Goal: Task Accomplishment & Management: Manage account settings

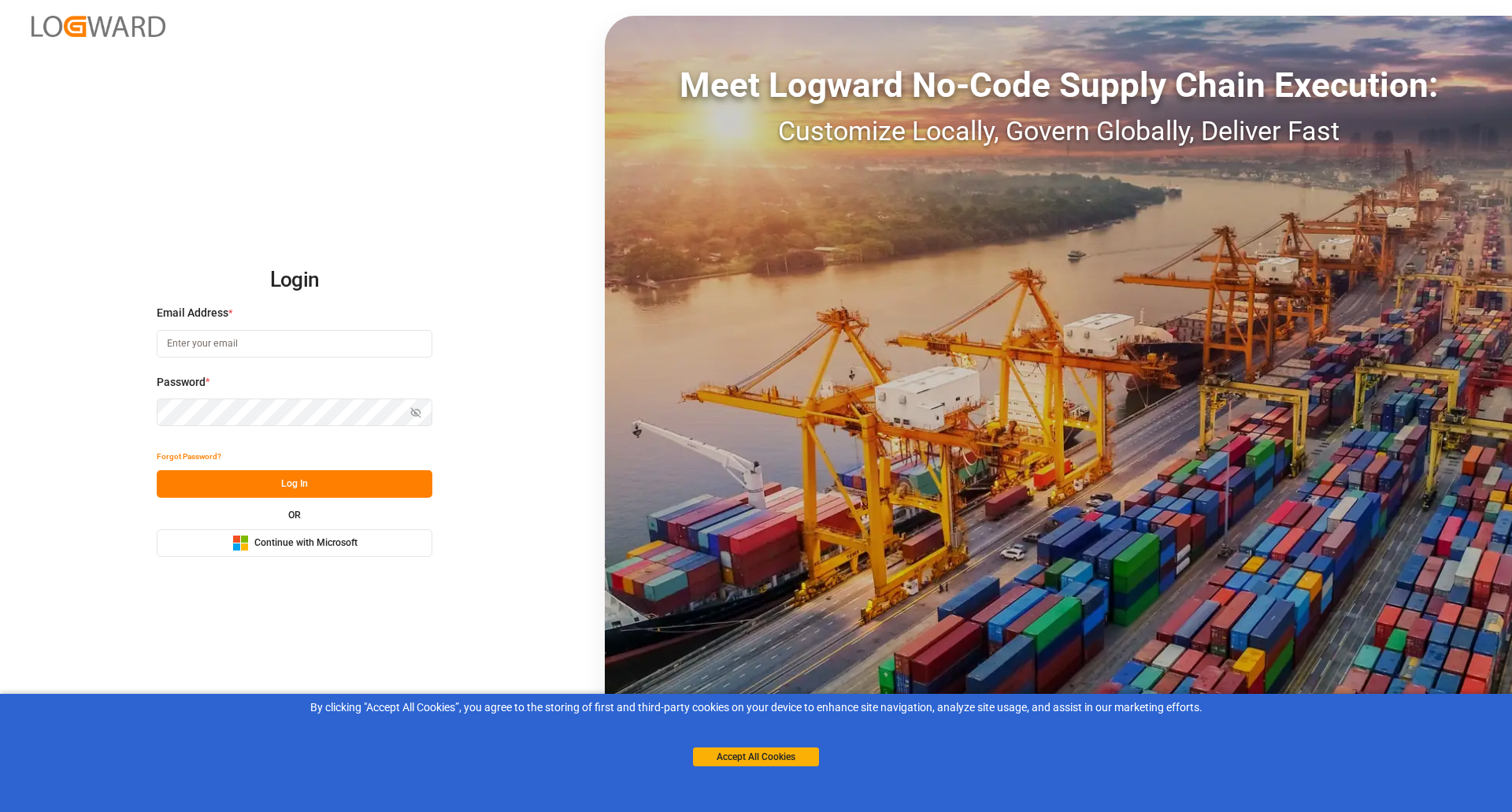
click at [330, 347] on input at bounding box center [294, 343] width 276 height 27
type input "donna.da-cunha@dgextern.com"
click at [196, 453] on button "Forgot Password?" at bounding box center [189, 456] width 64 height 27
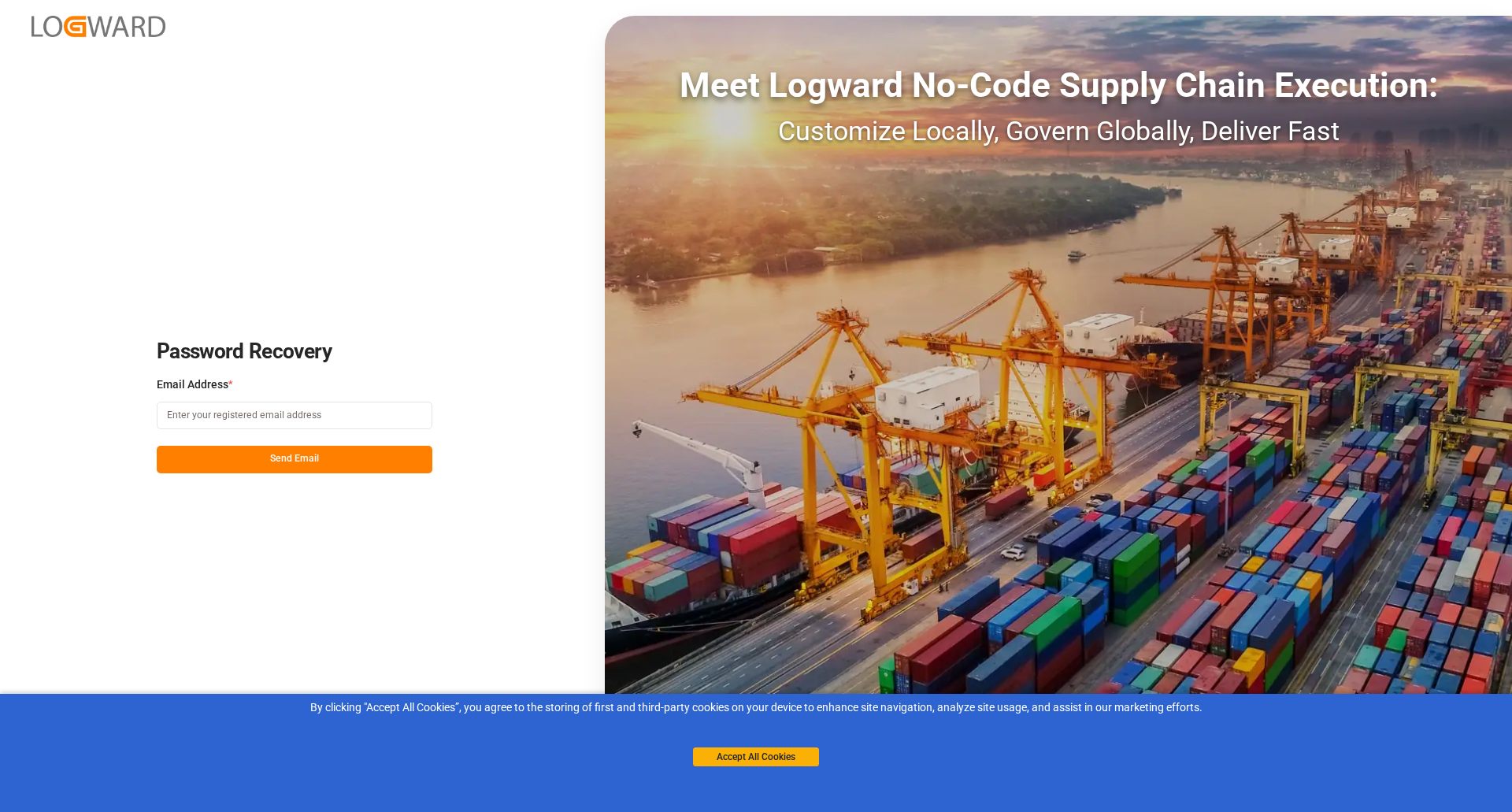
click at [265, 415] on input at bounding box center [294, 415] width 276 height 27
type input "[PERSON_NAME][EMAIL_ADDRESS][PERSON_NAME][DOMAIN_NAME]"
click at [292, 460] on button "Send Email" at bounding box center [294, 459] width 276 height 27
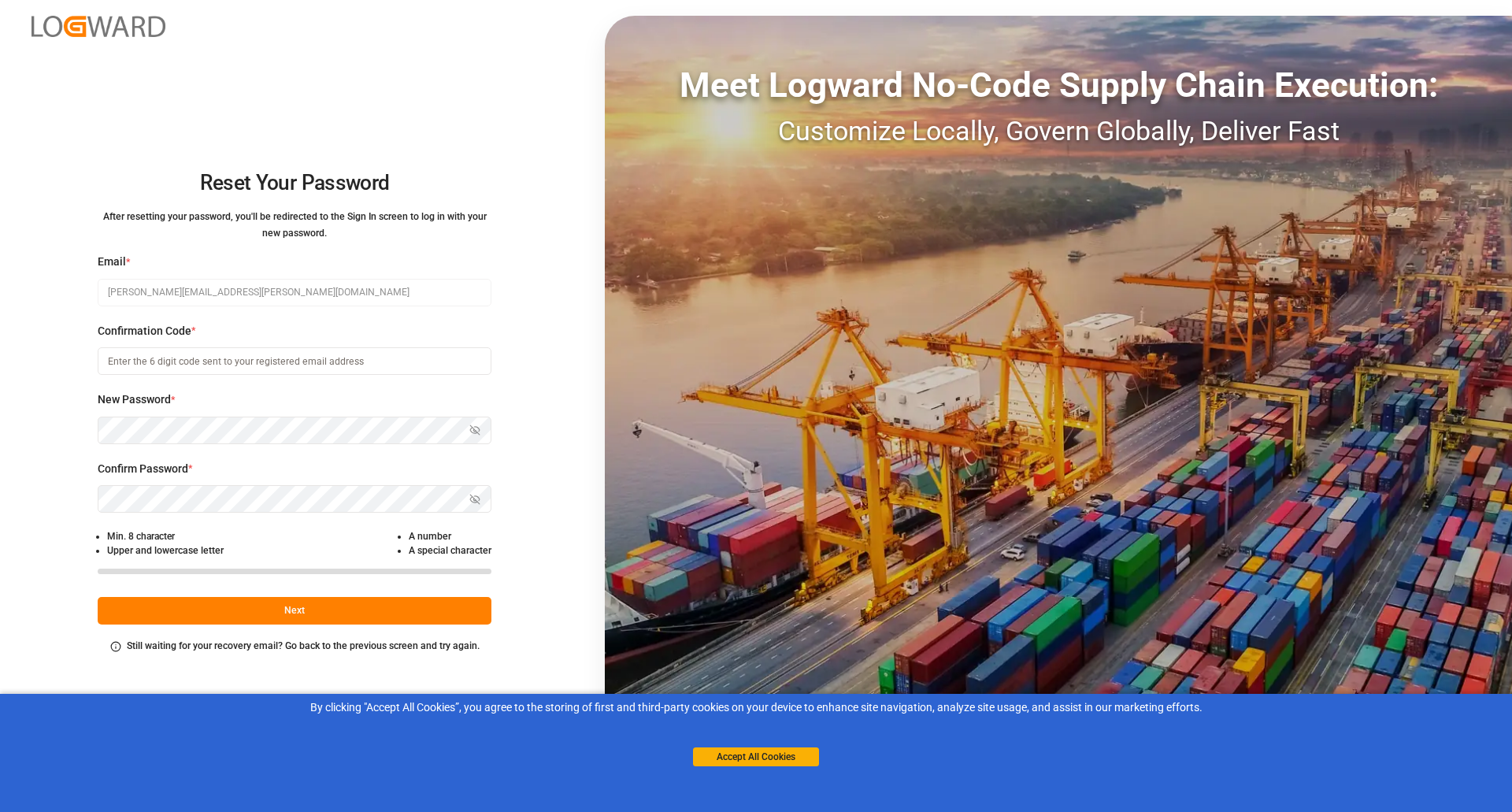
click at [300, 361] on input at bounding box center [295, 361] width 394 height 27
click at [259, 358] on input at bounding box center [295, 361] width 394 height 27
paste input "335973"
type input "335973"
click at [477, 501] on icon "button" at bounding box center [475, 499] width 11 height 11
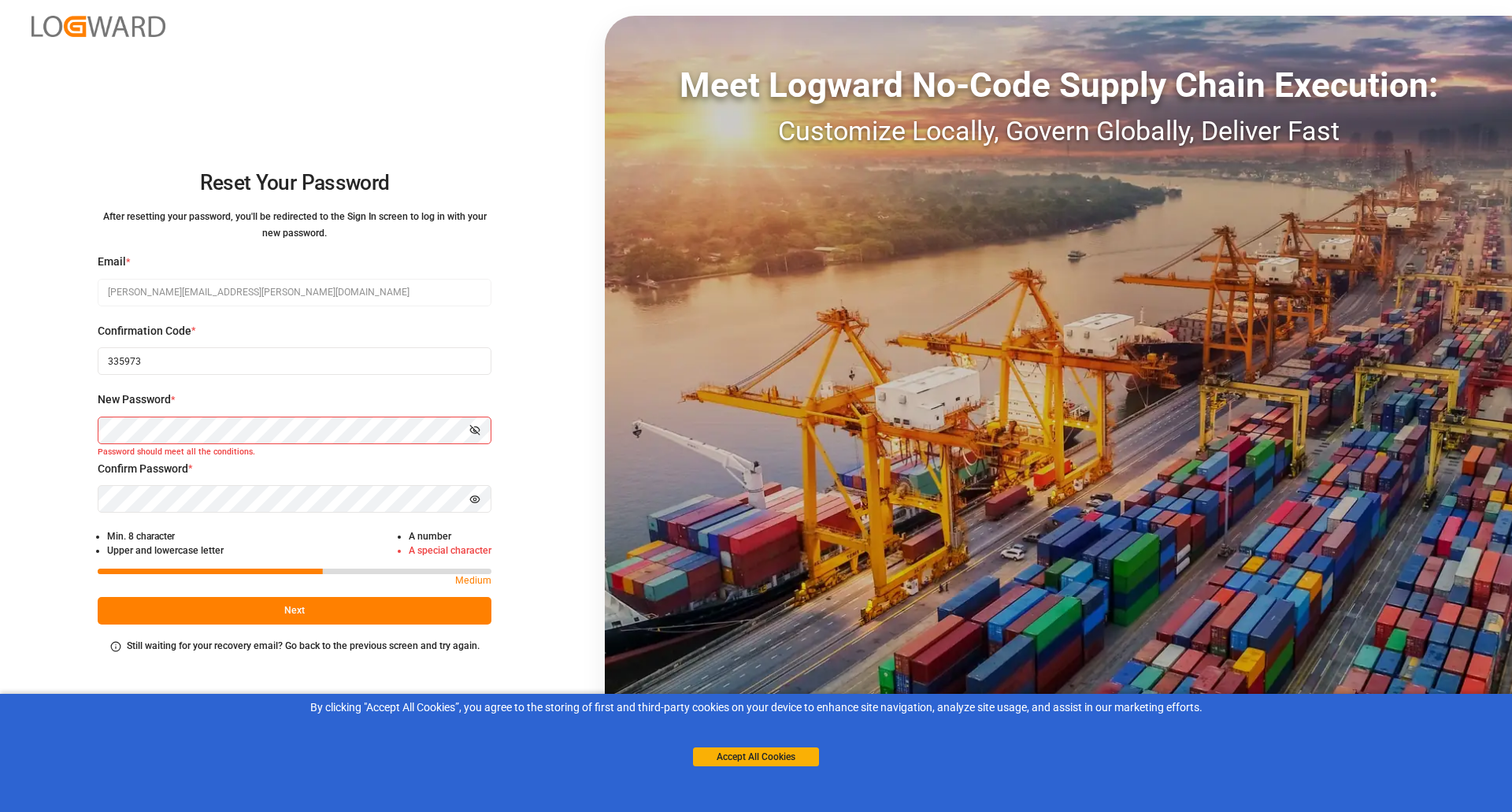
click at [75, 430] on div "Reset Your Password After resetting your password, you'll be redirected to the …" at bounding box center [756, 406] width 1512 height 812
click at [142, 482] on div "Confirm Password * Hide password Password does not match, please re-enter." at bounding box center [295, 495] width 394 height 69
click at [481, 501] on button "Hide password" at bounding box center [475, 498] width 33 height 27
click at [477, 428] on icon "button" at bounding box center [475, 430] width 11 height 11
click at [474, 498] on icon "button" at bounding box center [475, 499] width 11 height 11
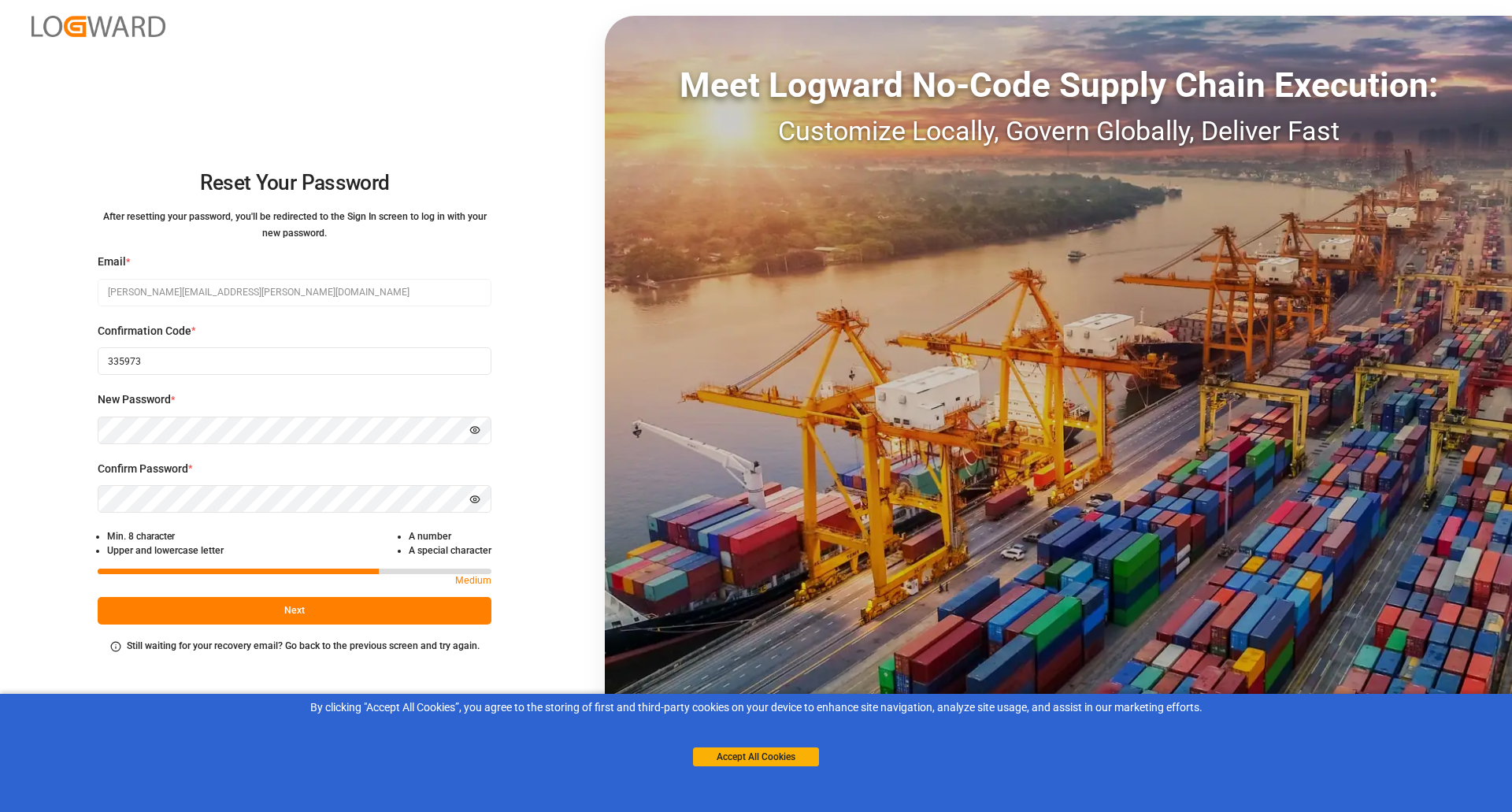
click at [268, 607] on button "Next" at bounding box center [295, 610] width 394 height 27
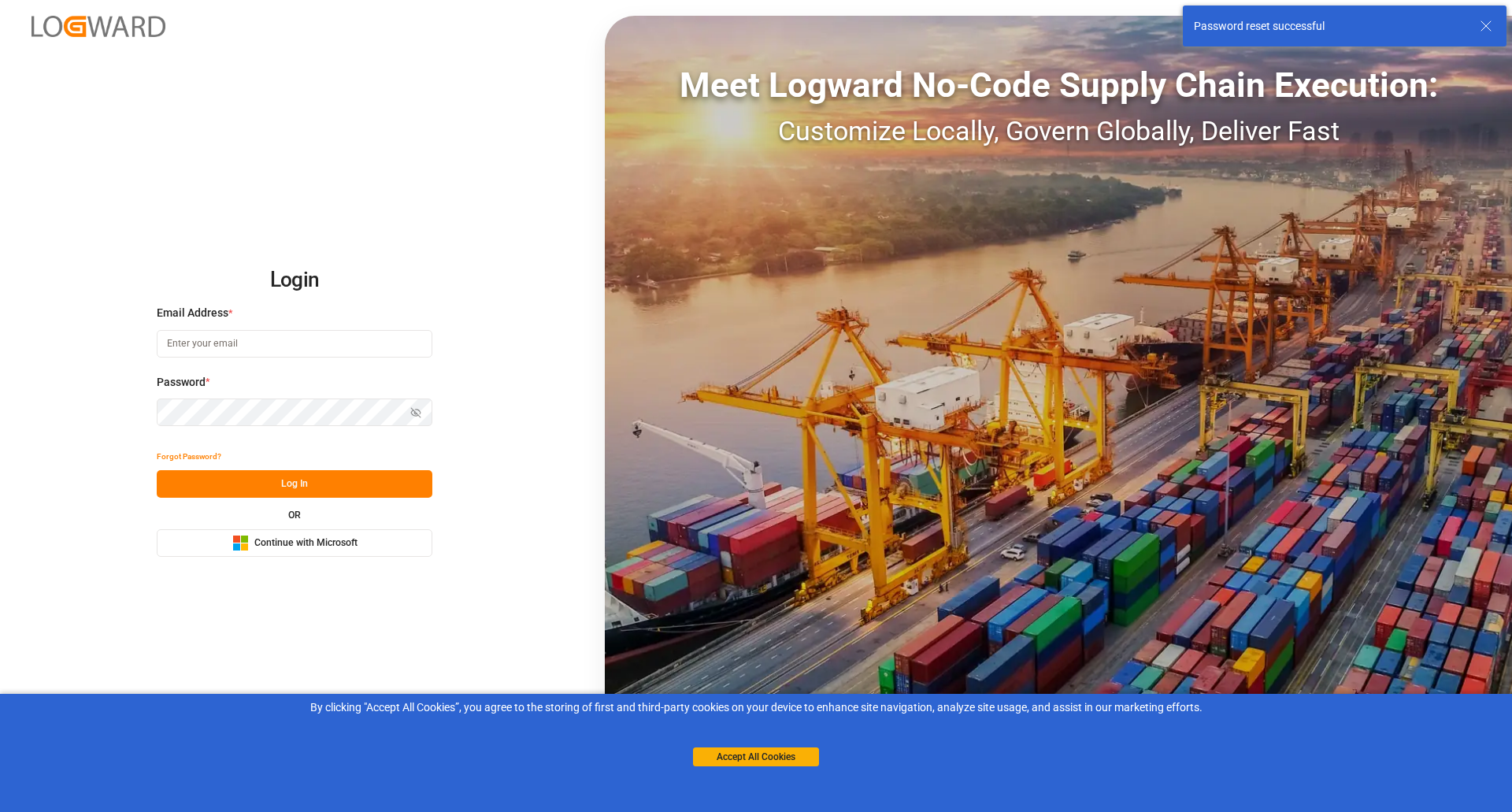
click at [244, 340] on input at bounding box center [294, 343] width 276 height 27
type input "[PERSON_NAME][EMAIL_ADDRESS][PERSON_NAME][DOMAIN_NAME]"
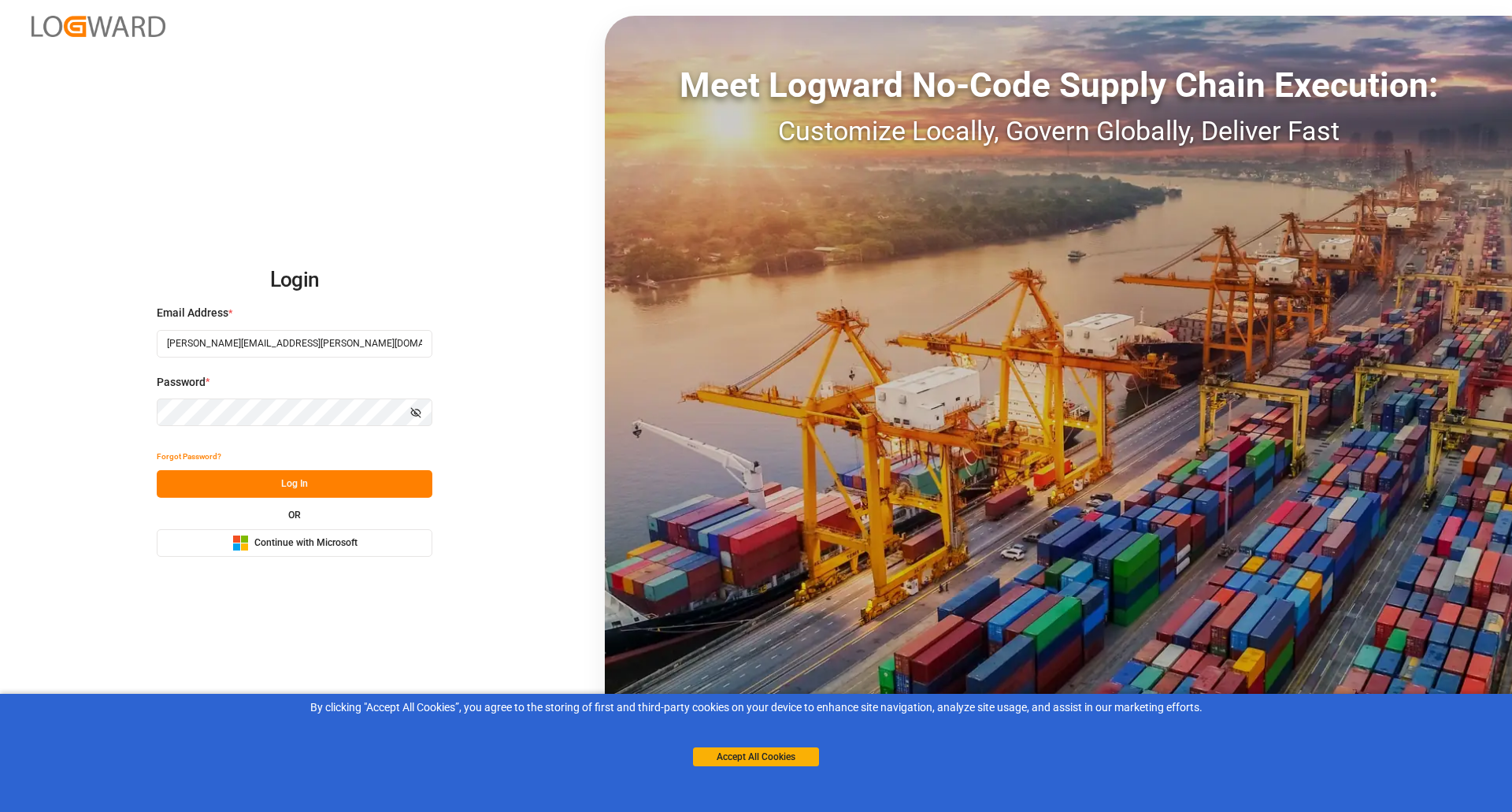
drag, startPoint x: 351, startPoint y: 473, endPoint x: 406, endPoint y: 487, distance: 56.8
click at [351, 475] on button "Log In" at bounding box center [294, 483] width 276 height 27
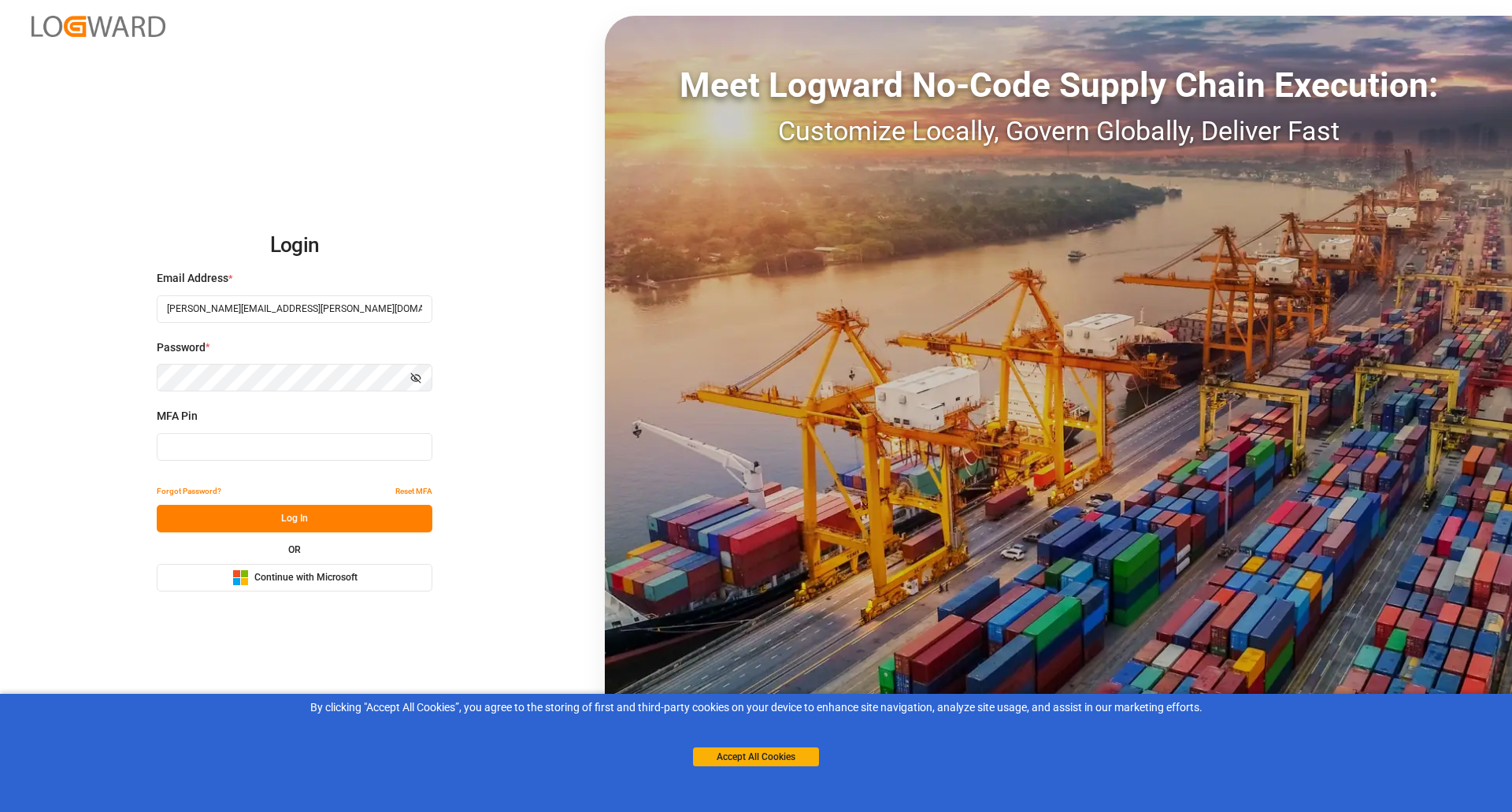
click at [263, 451] on input at bounding box center [294, 446] width 276 height 27
click at [359, 457] on input at bounding box center [294, 446] width 276 height 27
type input "3230"
click at [366, 525] on button "Log In" at bounding box center [294, 518] width 276 height 27
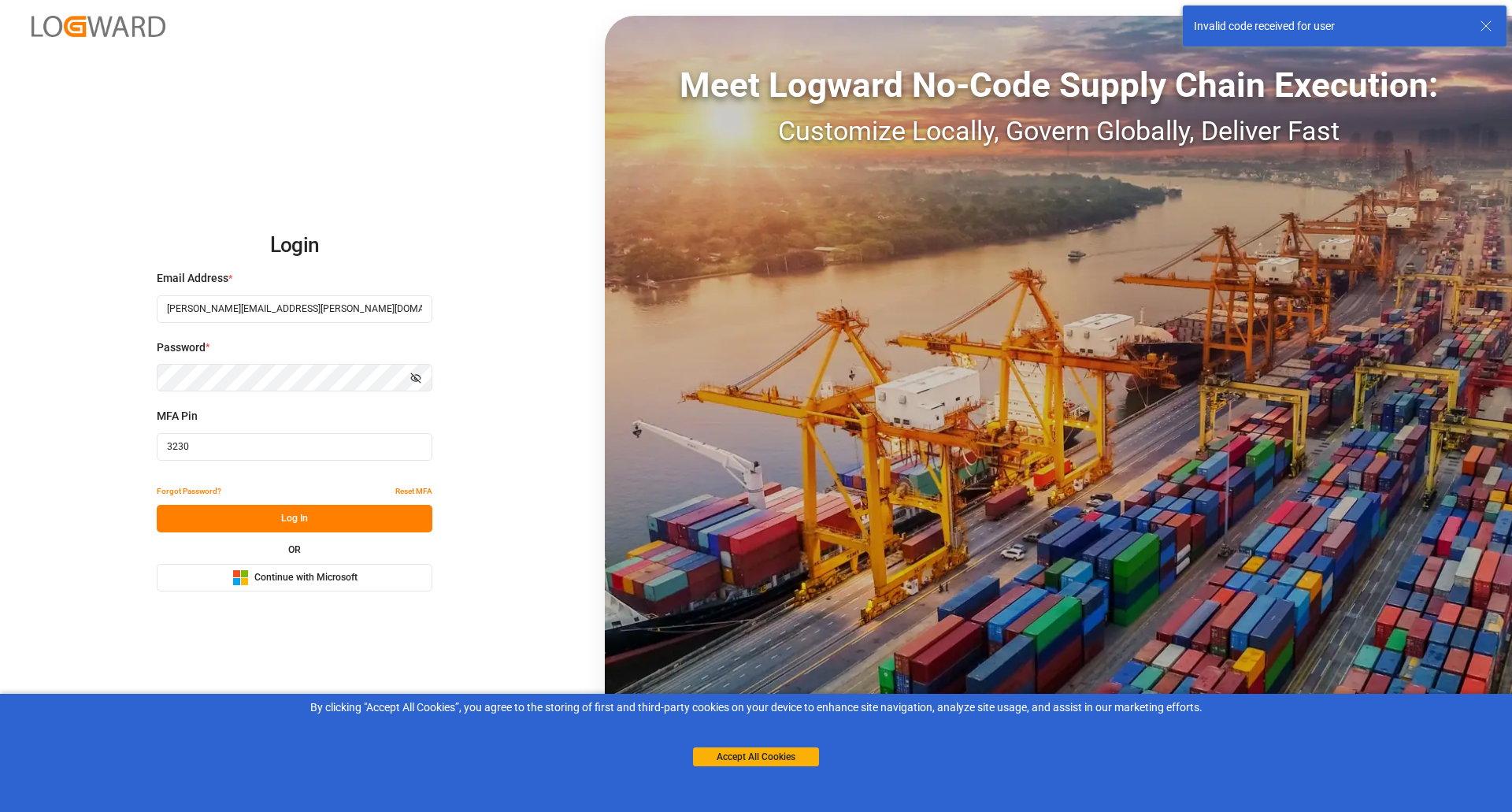
click at [412, 489] on button "Reset MFA" at bounding box center [413, 491] width 37 height 27
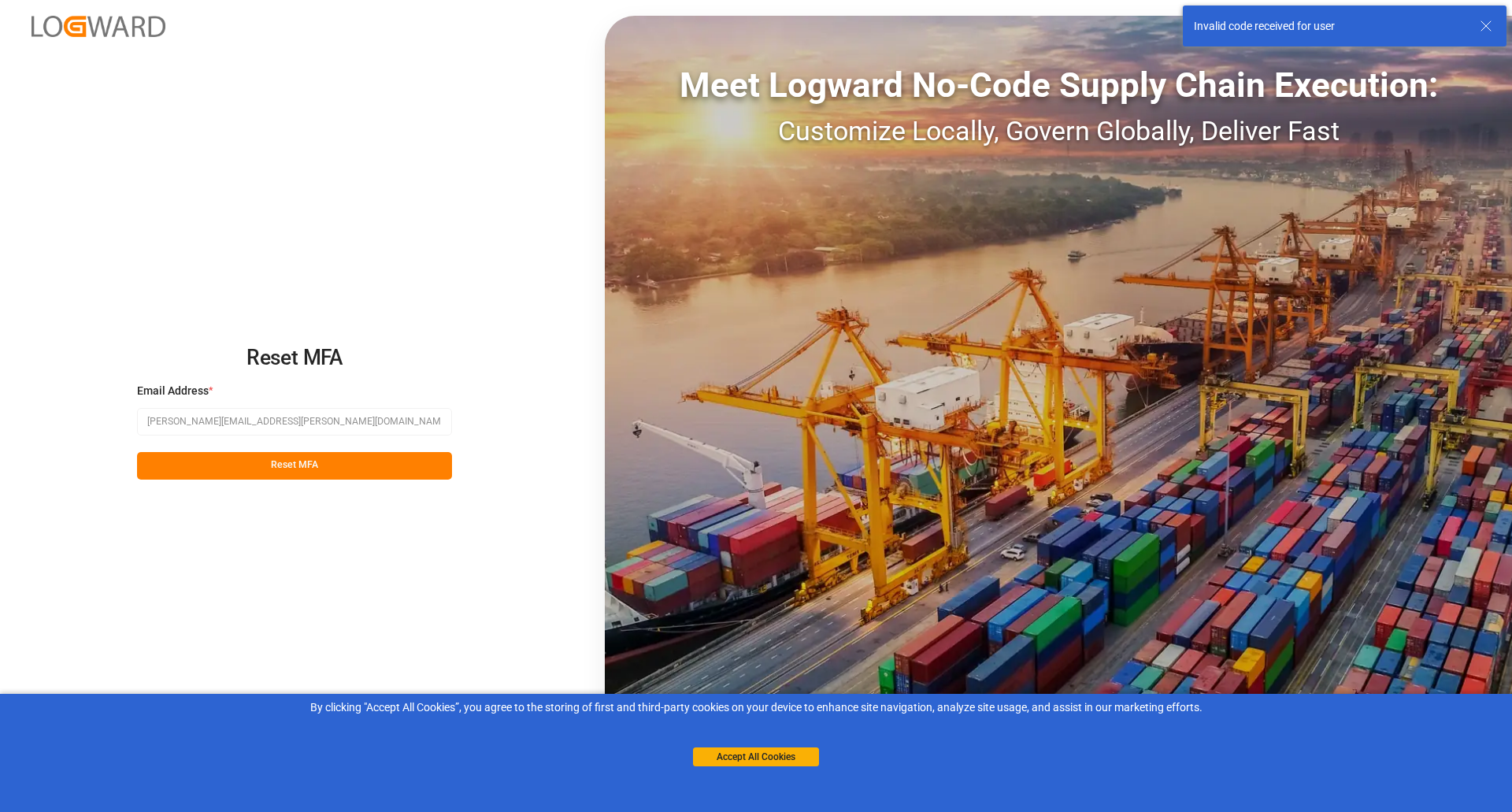
click at [376, 464] on button "Reset MFA" at bounding box center [295, 465] width 315 height 27
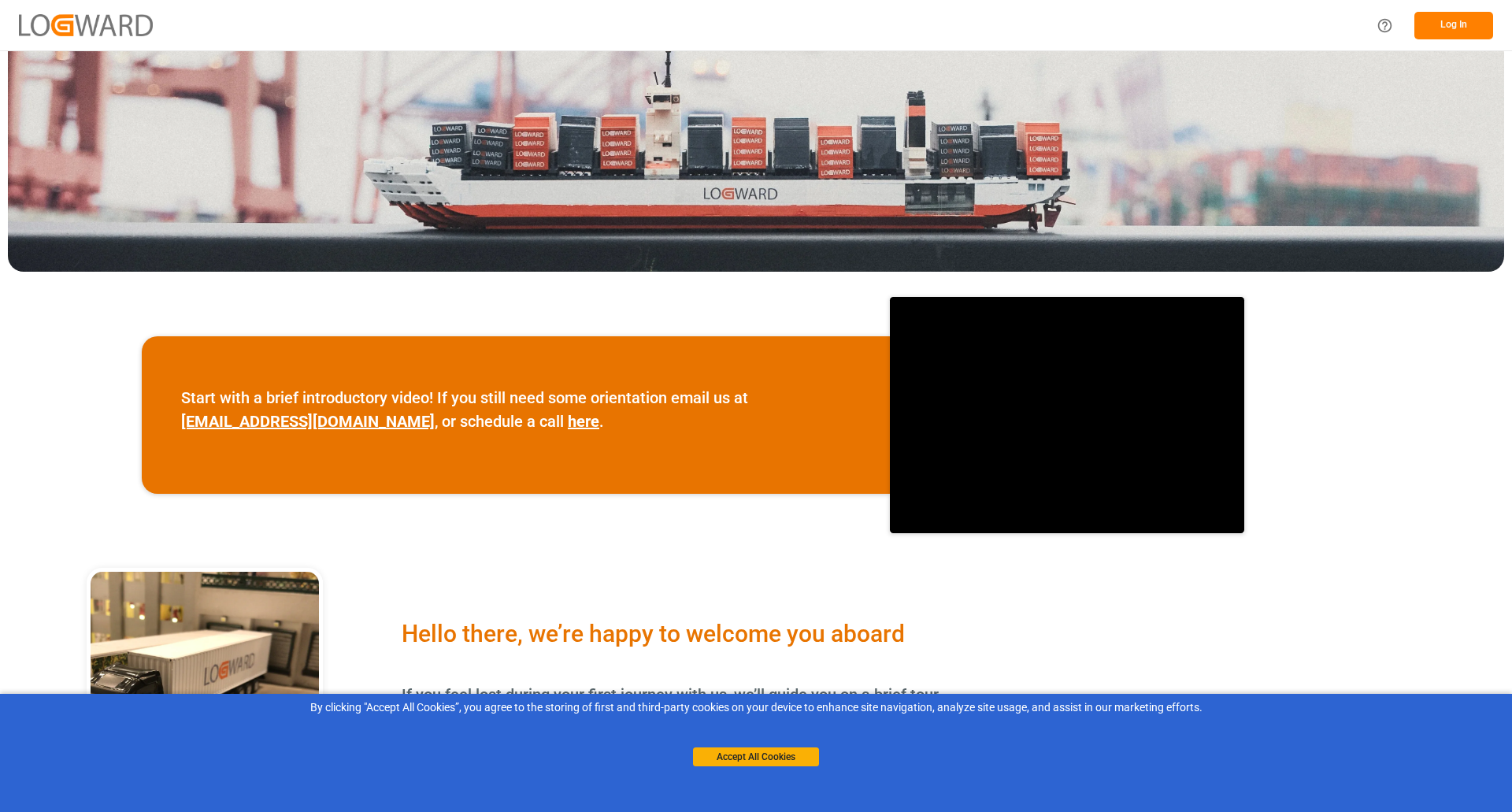
scroll to position [315, 0]
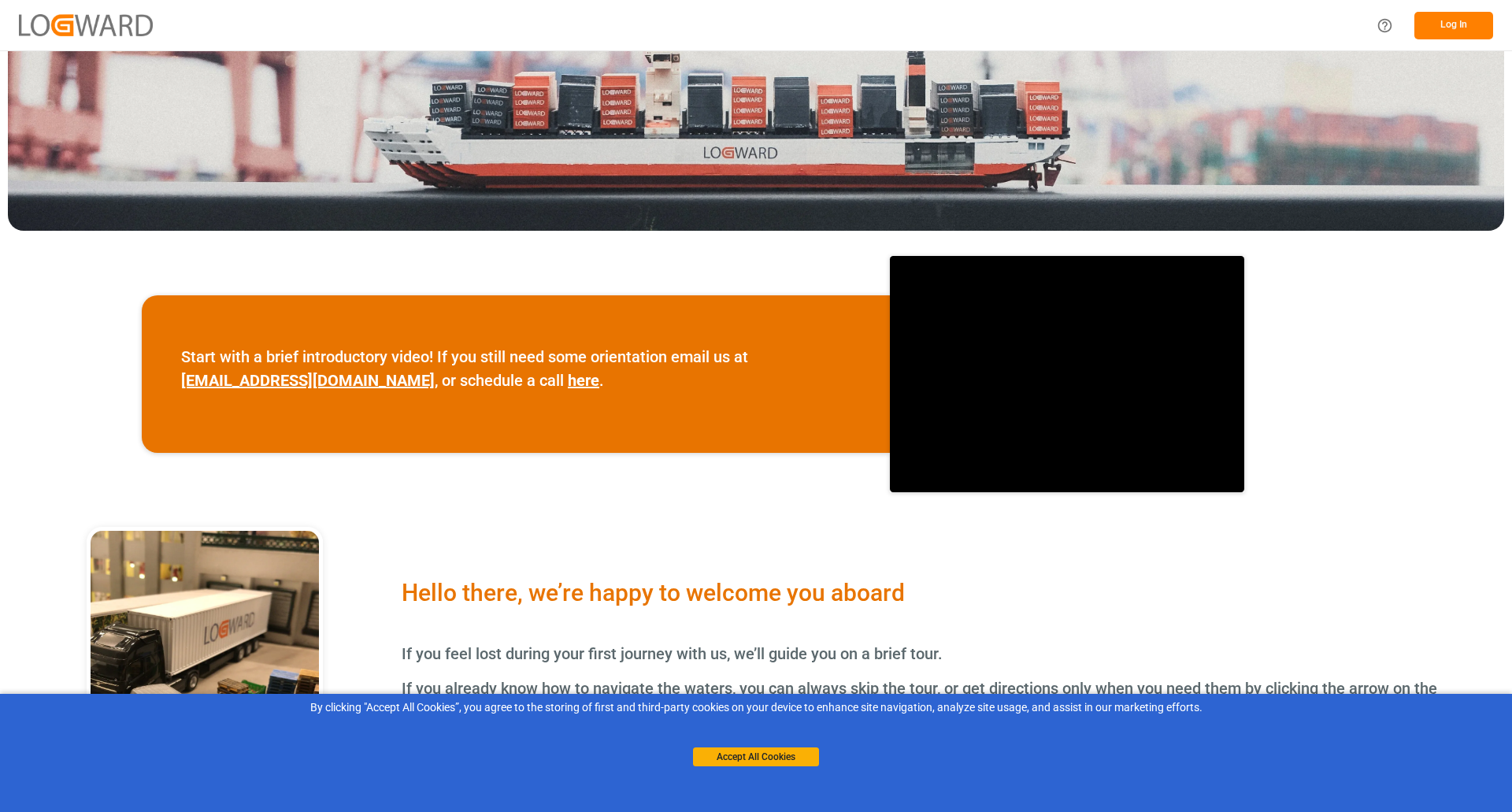
click at [1440, 28] on button "Log In" at bounding box center [1453, 25] width 79 height 27
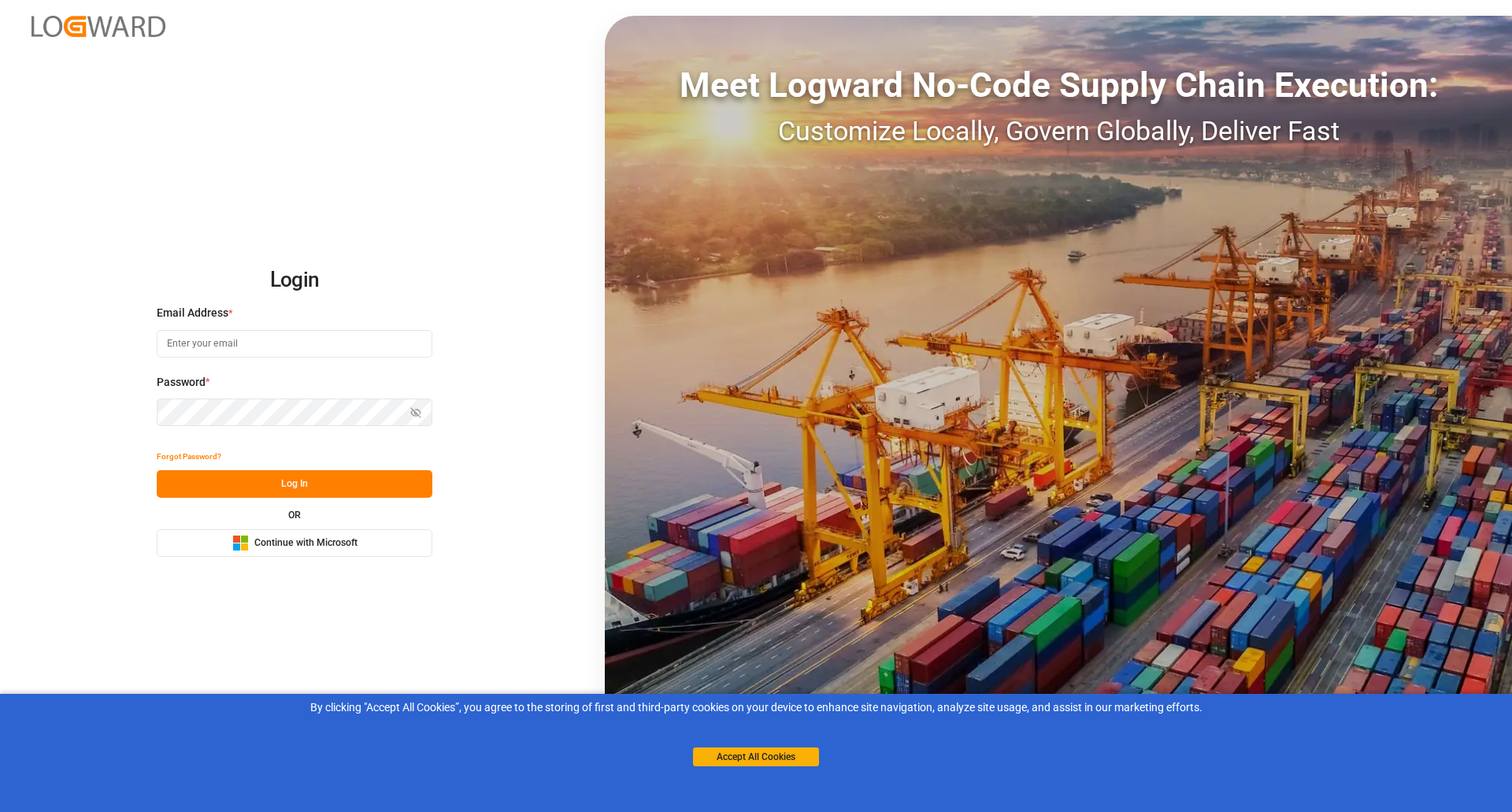
click at [296, 359] on div "Email Address *" at bounding box center [294, 339] width 276 height 69
click at [296, 348] on input at bounding box center [294, 343] width 276 height 27
type input "[PERSON_NAME][EMAIL_ADDRESS][PERSON_NAME][DOMAIN_NAME]"
click at [345, 483] on button "Log In" at bounding box center [294, 483] width 276 height 27
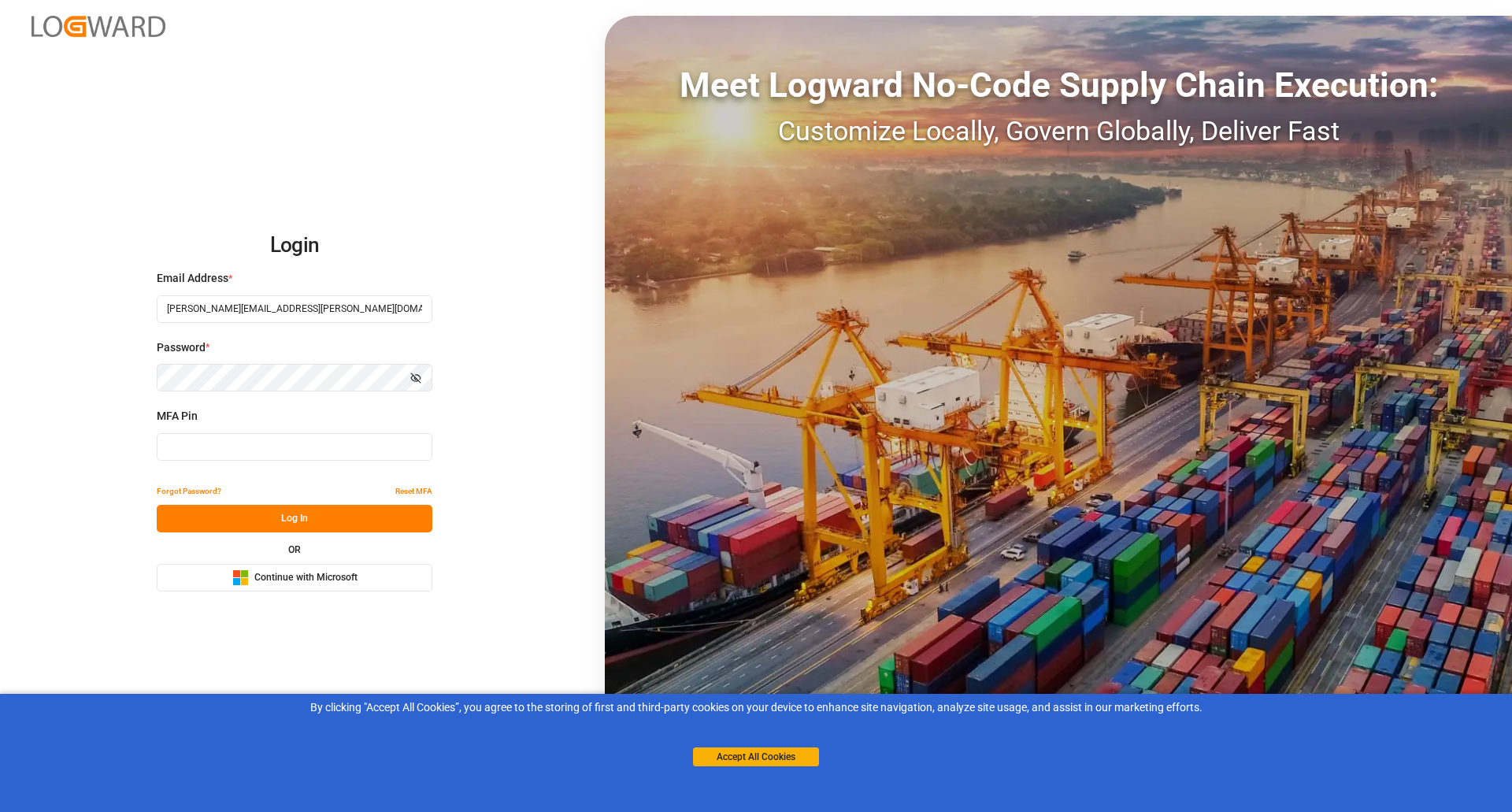
click at [417, 492] on button "Reset MFA" at bounding box center [413, 491] width 37 height 27
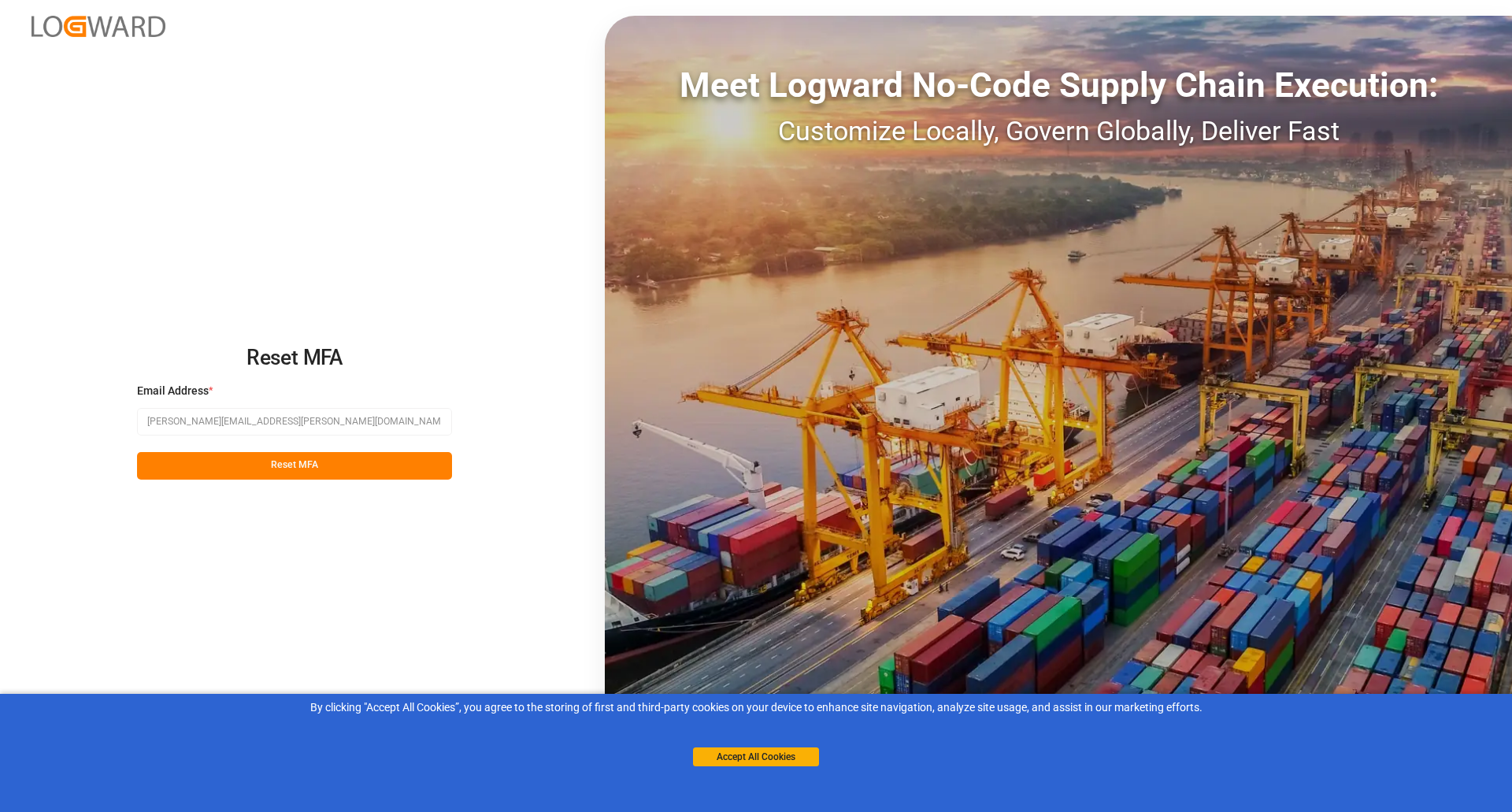
click at [342, 464] on button "Reset MFA" at bounding box center [295, 465] width 315 height 27
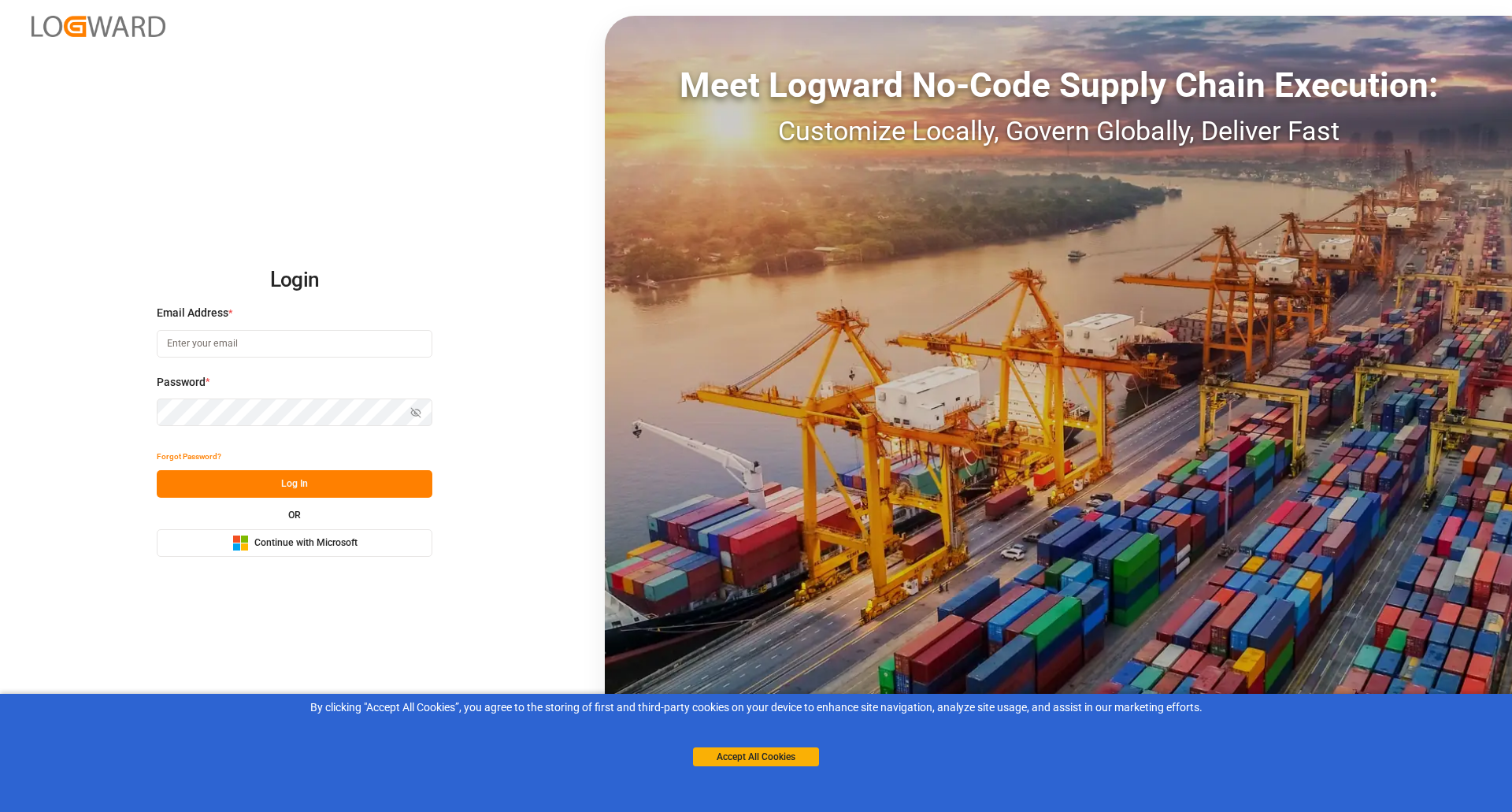
click at [273, 343] on input at bounding box center [294, 343] width 276 height 27
type input "[PERSON_NAME][EMAIL_ADDRESS][PERSON_NAME][DOMAIN_NAME]"
click at [324, 481] on button "Log In" at bounding box center [294, 483] width 276 height 27
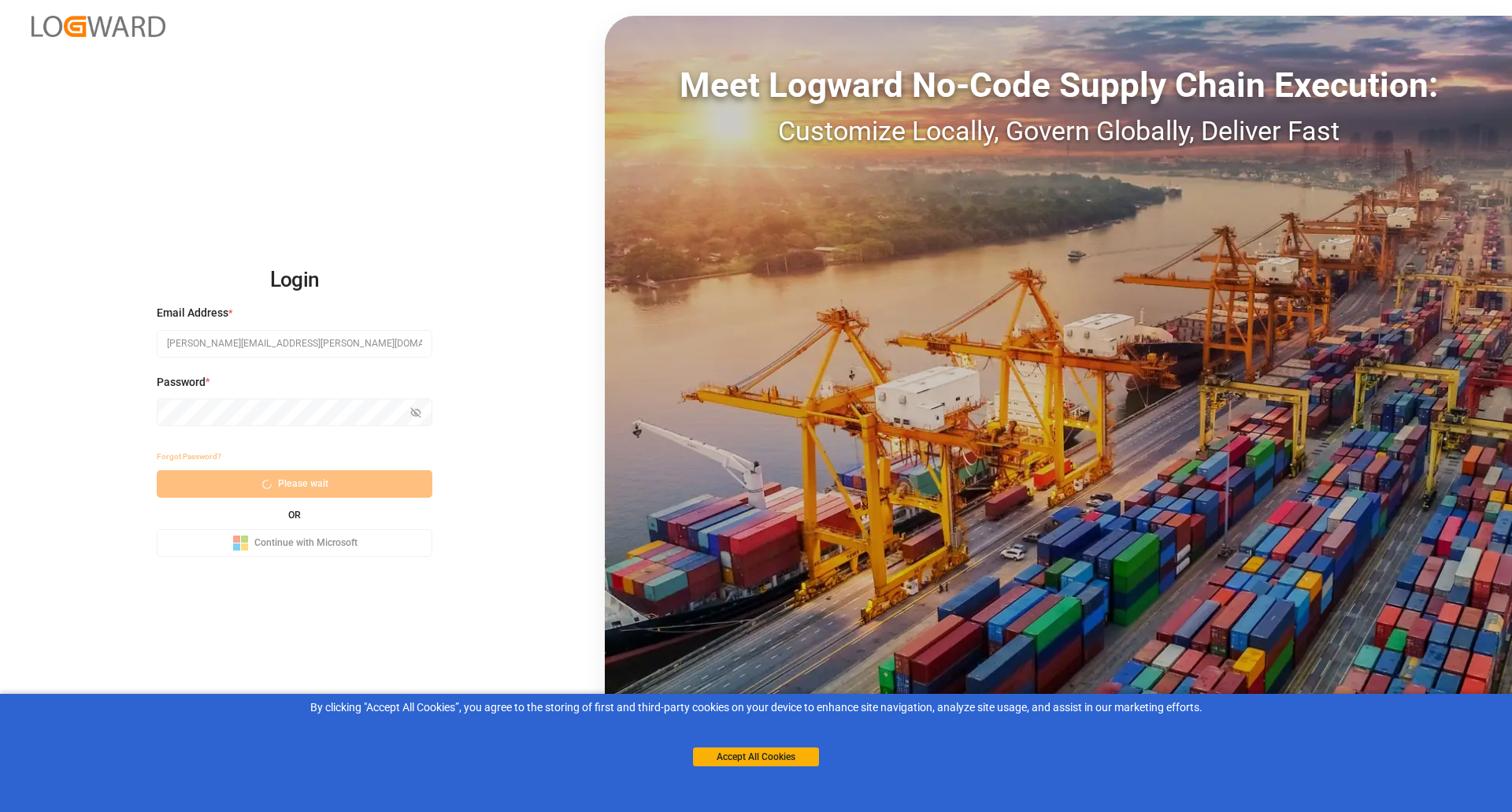
click at [287, 482] on div "Forgot Password? Please wait OR Microsoft Logo Continue with Microsoft" at bounding box center [294, 499] width 276 height 115
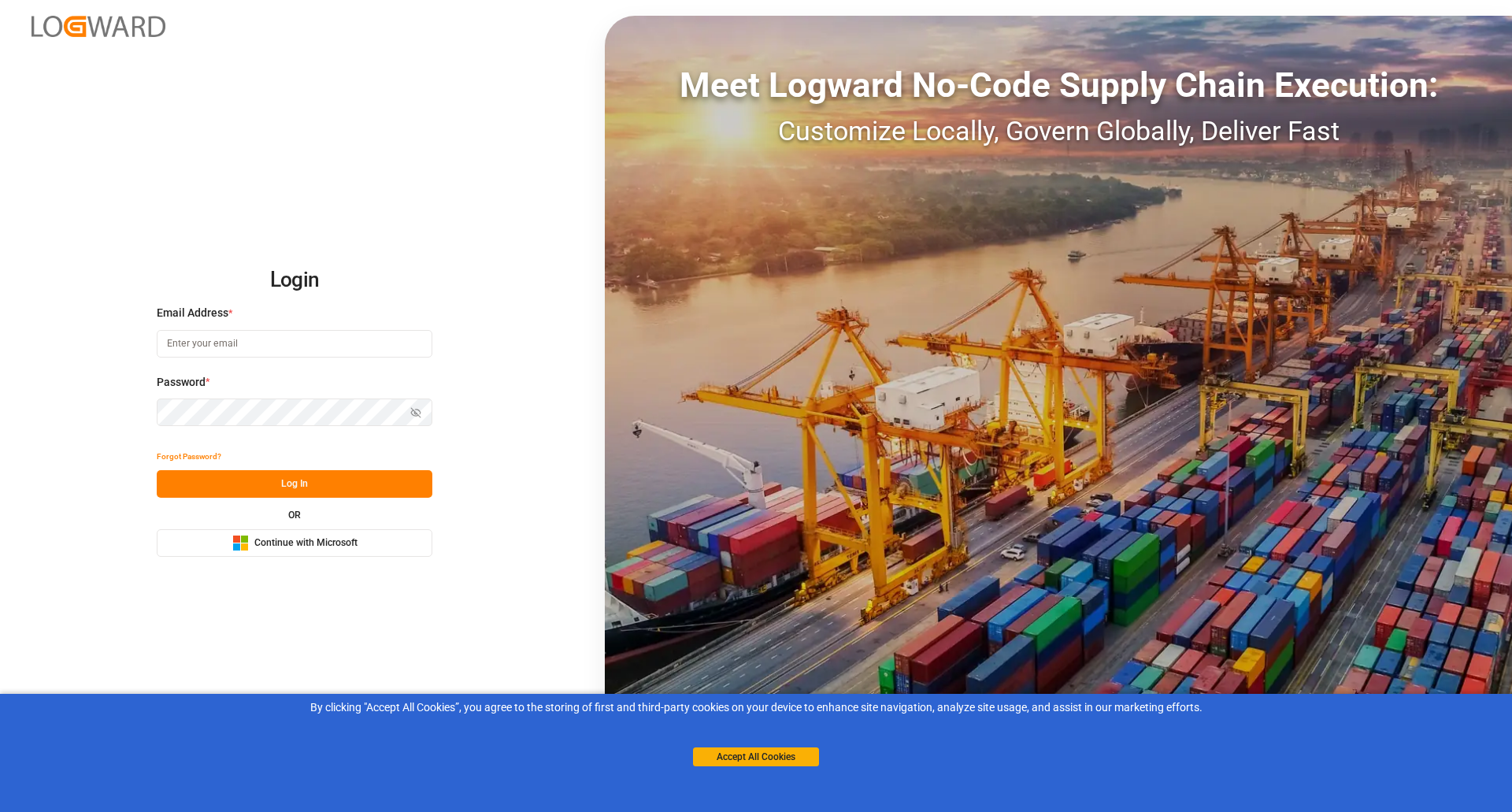
click at [237, 338] on input at bounding box center [294, 343] width 276 height 27
paste input "[PERSON_NAME][EMAIL_ADDRESS][PERSON_NAME][DOMAIN_NAME]"
type input "[PERSON_NAME][EMAIL_ADDRESS][PERSON_NAME][DOMAIN_NAME]"
click at [267, 489] on button "Log In" at bounding box center [294, 483] width 276 height 27
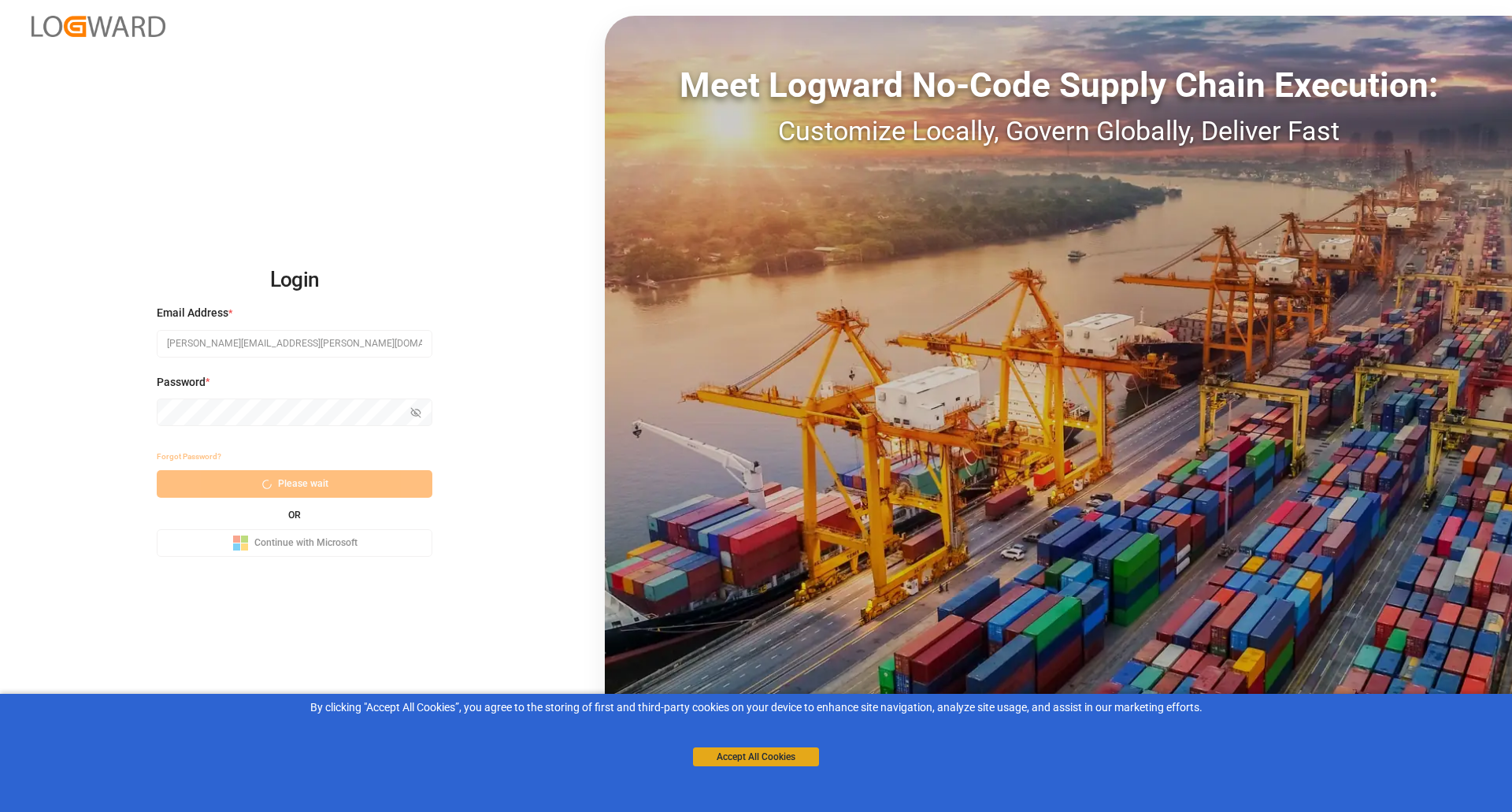
click at [765, 754] on button "Accept All Cookies" at bounding box center [755, 757] width 126 height 19
